Goal: Information Seeking & Learning: Understand process/instructions

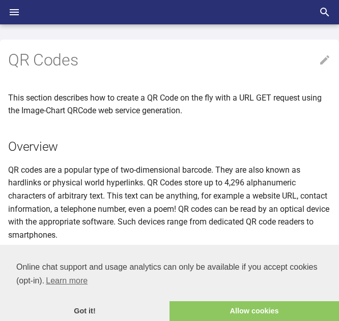
scroll to position [5, 0]
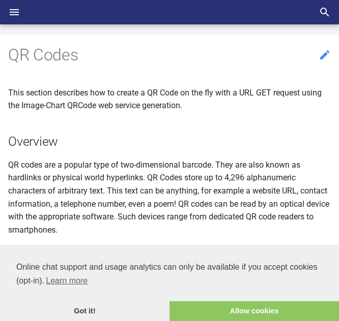
click at [320, 56] on icon at bounding box center [324, 55] width 12 height 12
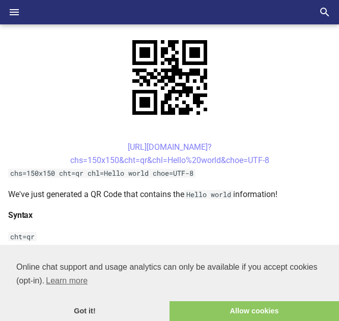
scroll to position [248, 0]
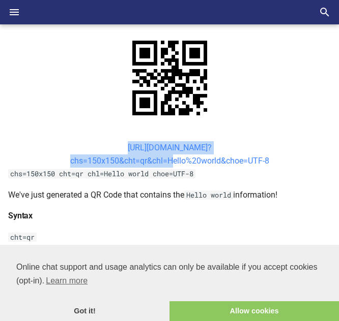
drag, startPoint x: 107, startPoint y: 142, endPoint x: 169, endPoint y: 164, distance: 65.8
click at [169, 164] on center "[URL][DOMAIN_NAME]? chs=150x150&cht=qr&chl=Hello%20world&choe=UTF-8" at bounding box center [169, 154] width 322 height 26
copy link "[URL][DOMAIN_NAME]? chs=150x150&cht=qr&chl=H"
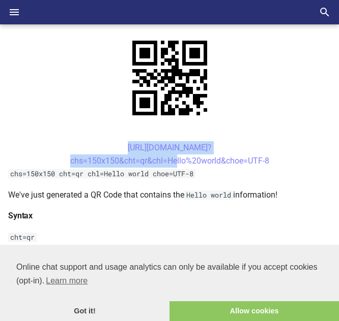
click at [165, 156] on center "[URL][DOMAIN_NAME]? chs=150x150&cht=qr&chl=Hello%20world&choe=UTF-8" at bounding box center [169, 154] width 322 height 26
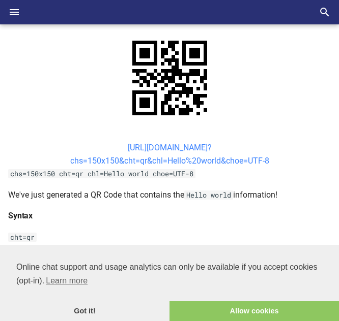
click at [114, 147] on link "[URL][DOMAIN_NAME]? chs=150x150&cht=qr&chl=Hello%20world&choe=UTF-8" at bounding box center [169, 154] width 199 height 23
drag, startPoint x: 114, startPoint y: 147, endPoint x: 165, endPoint y: 160, distance: 52.9
click at [165, 160] on link "[URL][DOMAIN_NAME]? chs=150x150&cht=qr&chl=Hello%20world&choe=UTF-8" at bounding box center [169, 154] width 199 height 23
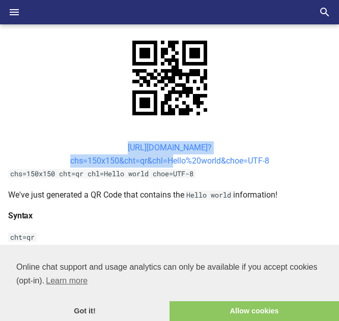
drag, startPoint x: 106, startPoint y: 146, endPoint x: 165, endPoint y: 163, distance: 62.0
click at [165, 163] on center "[URL][DOMAIN_NAME]? chs=150x150&cht=qr&chl=Hello%20world&choe=UTF-8" at bounding box center [169, 154] width 322 height 26
copy link "[URL][DOMAIN_NAME]? chs=150x150&cht=qr&chl="
